Goal: Check status: Check status

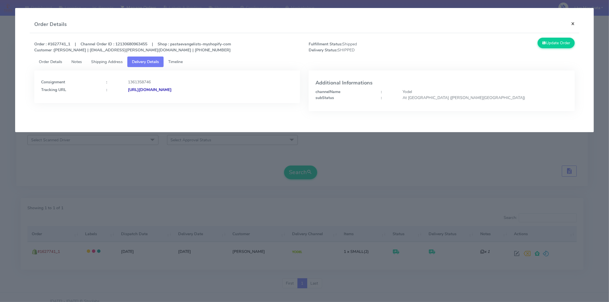
drag, startPoint x: 575, startPoint y: 25, endPoint x: 512, endPoint y: 40, distance: 64.8
click at [575, 24] on button "×" at bounding box center [573, 23] width 13 height 15
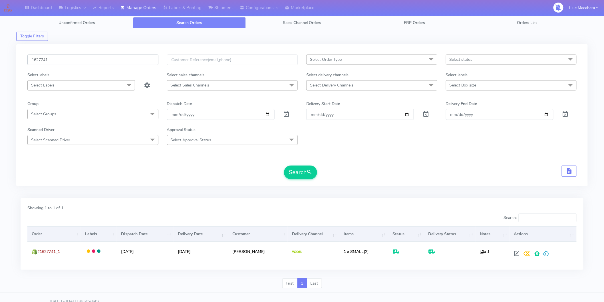
click at [57, 62] on input "1627741" at bounding box center [92, 60] width 131 height 11
click at [306, 170] on button "Search" at bounding box center [300, 173] width 33 height 14
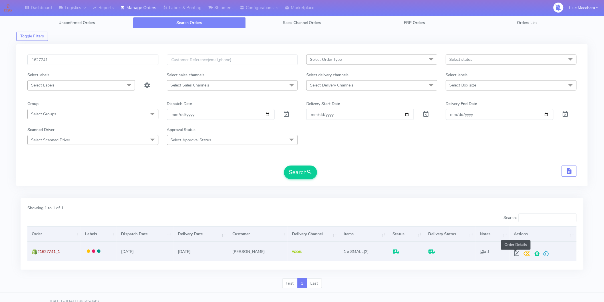
click at [514, 254] on span at bounding box center [517, 254] width 10 height 5
select select "5"
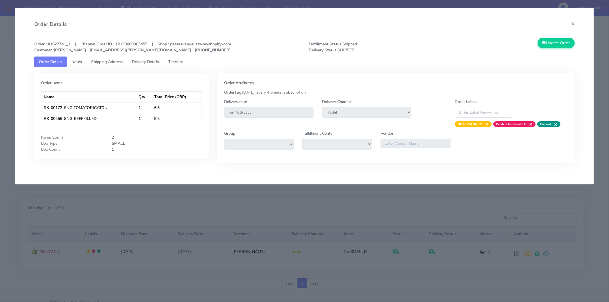
click at [183, 60] on span "Timeline" at bounding box center [175, 61] width 15 height 5
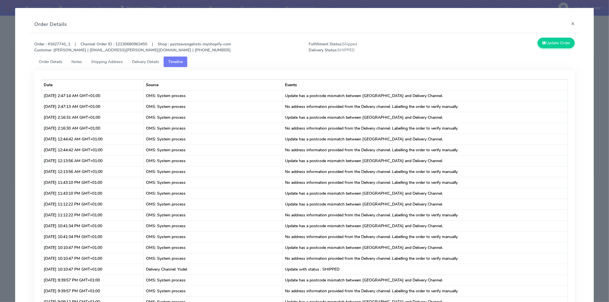
click at [154, 61] on span "Delivery Details" at bounding box center [145, 61] width 27 height 5
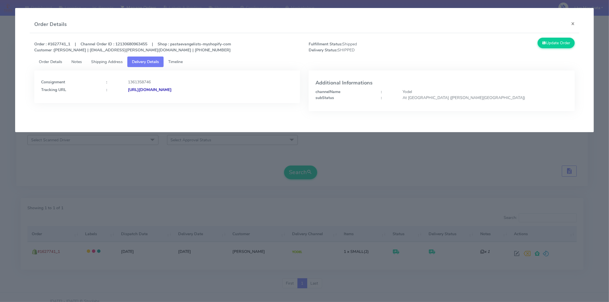
drag, startPoint x: 185, startPoint y: 86, endPoint x: 184, endPoint y: 93, distance: 6.9
click at [185, 86] on div "Consignment : 1361358746 Tracking URL : [URL][DOMAIN_NAME]" at bounding box center [167, 84] width 253 height 15
click at [184, 93] on div "[URL][DOMAIN_NAME]" at bounding box center [211, 90] width 174 height 6
click at [577, 19] on button "×" at bounding box center [573, 23] width 13 height 15
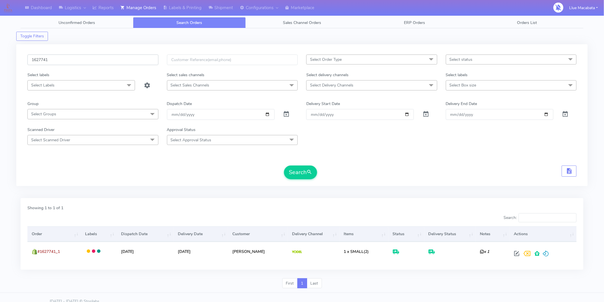
click at [47, 61] on input "1627741" at bounding box center [92, 60] width 131 height 11
paste input "5115"
drag, startPoint x: 301, startPoint y: 173, endPoint x: 299, endPoint y: 167, distance: 6.0
click at [301, 171] on button "Search" at bounding box center [300, 173] width 33 height 14
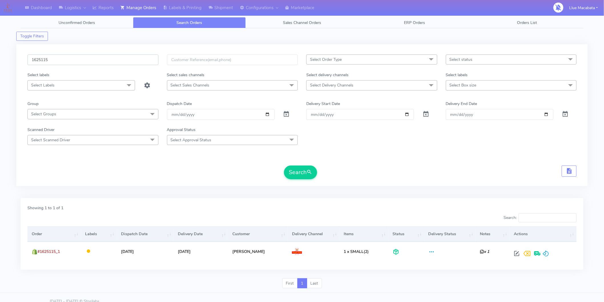
click at [65, 57] on input "1625115" at bounding box center [92, 60] width 131 height 11
paste input "6160"
type input "1626160"
click at [303, 167] on button "Search" at bounding box center [300, 173] width 33 height 14
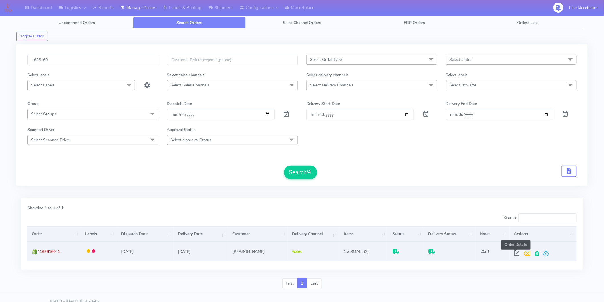
click at [518, 253] on span at bounding box center [517, 254] width 10 height 5
select select "5"
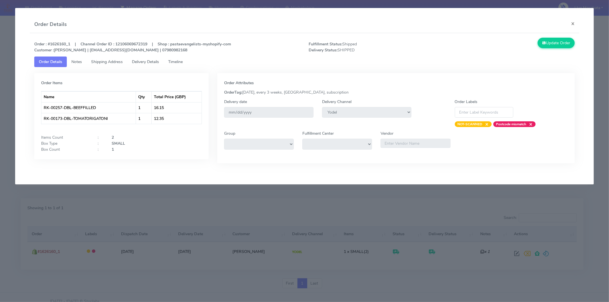
click at [146, 61] on span "Delivery Details" at bounding box center [145, 61] width 27 height 5
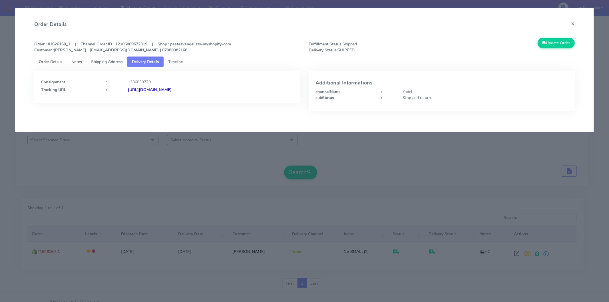
click at [172, 89] on strong "[URL][DOMAIN_NAME]" at bounding box center [150, 89] width 44 height 5
click at [575, 22] on button "×" at bounding box center [573, 23] width 13 height 15
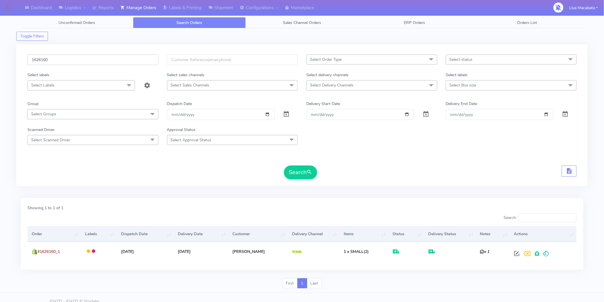
click at [58, 61] on input "1626160" at bounding box center [92, 60] width 131 height 11
paste input "047"
type input "1626047"
drag, startPoint x: 296, startPoint y: 177, endPoint x: 287, endPoint y: 175, distance: 9.5
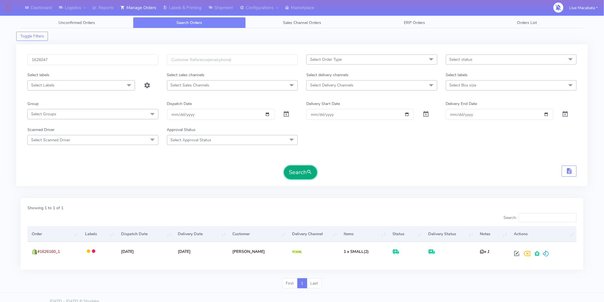
click at [296, 177] on button "Search" at bounding box center [300, 173] width 33 height 14
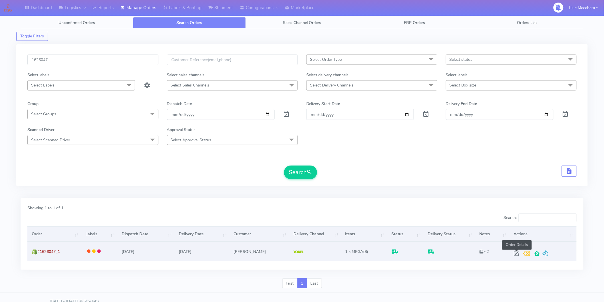
click at [518, 255] on span at bounding box center [517, 254] width 10 height 5
select select "5"
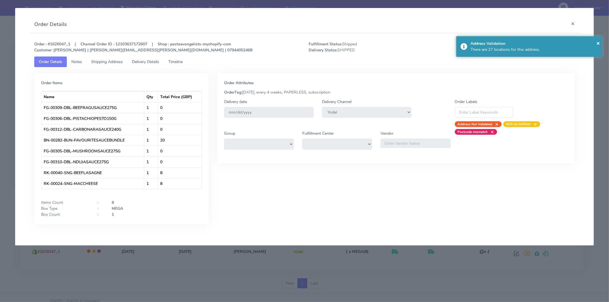
drag, startPoint x: 183, startPoint y: 64, endPoint x: 159, endPoint y: 64, distance: 24.3
click at [184, 65] on link "Timeline" at bounding box center [176, 62] width 24 height 11
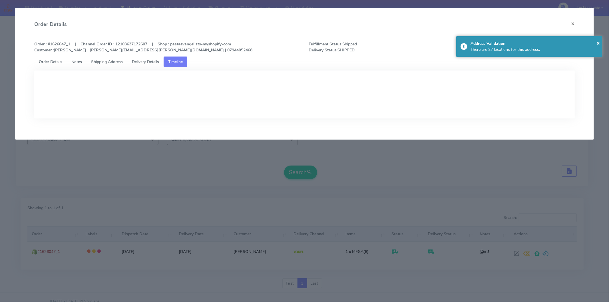
click at [154, 64] on span "Delivery Details" at bounding box center [145, 61] width 27 height 5
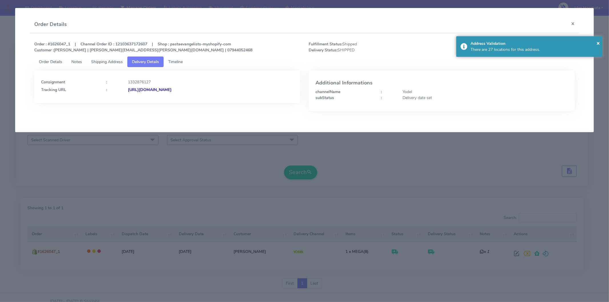
click at [172, 89] on strong "[URL][DOMAIN_NAME]" at bounding box center [150, 89] width 44 height 5
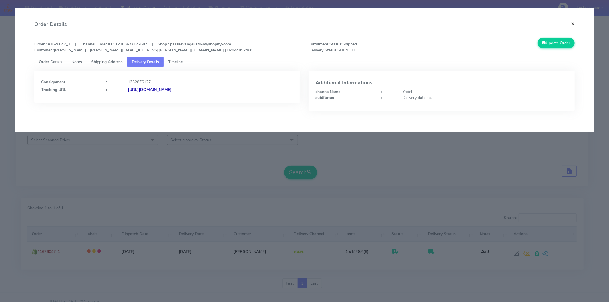
click at [569, 25] on button "×" at bounding box center [573, 23] width 13 height 15
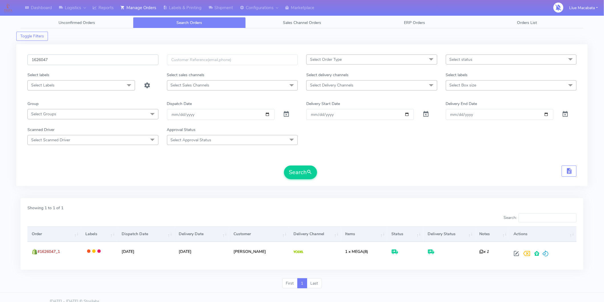
click at [62, 59] on input "1626047" at bounding box center [92, 60] width 131 height 11
paste input "959"
click at [295, 173] on button "Search" at bounding box center [300, 173] width 33 height 14
click at [63, 58] on input "1626959" at bounding box center [92, 60] width 131 height 11
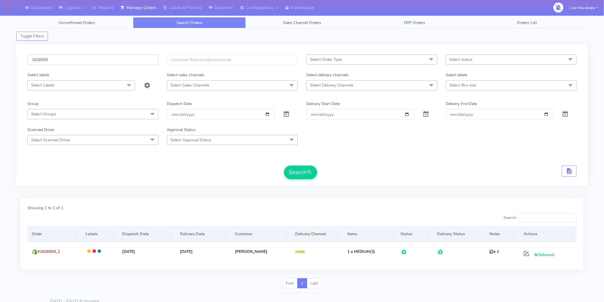
click at [63, 58] on input "1626959" at bounding box center [92, 60] width 131 height 11
paste input "384"
type input "1626384"
drag, startPoint x: 294, startPoint y: 170, endPoint x: 289, endPoint y: 166, distance: 6.3
click at [293, 169] on button "Search" at bounding box center [300, 173] width 33 height 14
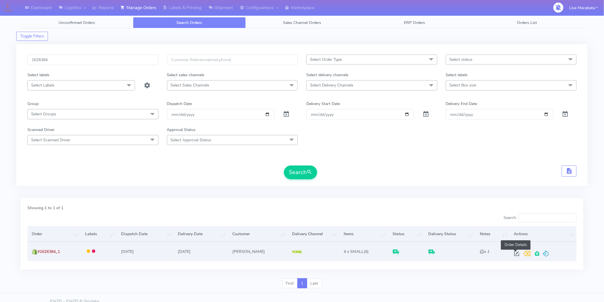
click at [515, 256] on span at bounding box center [517, 254] width 10 height 5
select select "5"
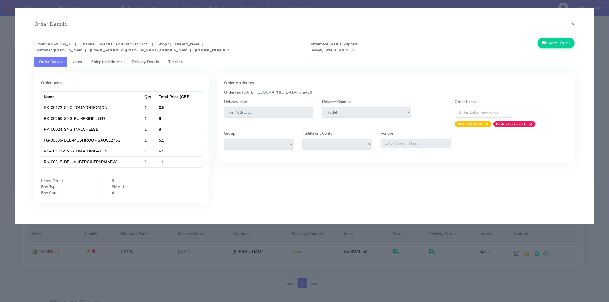
click at [152, 59] on span "Delivery Details" at bounding box center [145, 61] width 27 height 5
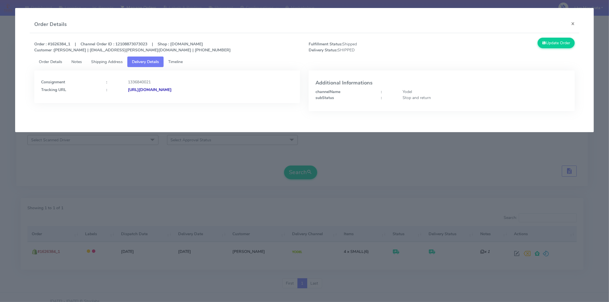
click at [172, 91] on strong "[URL][DOMAIN_NAME]" at bounding box center [150, 89] width 44 height 5
